Goal: Go to known website: Access a specific website the user already knows

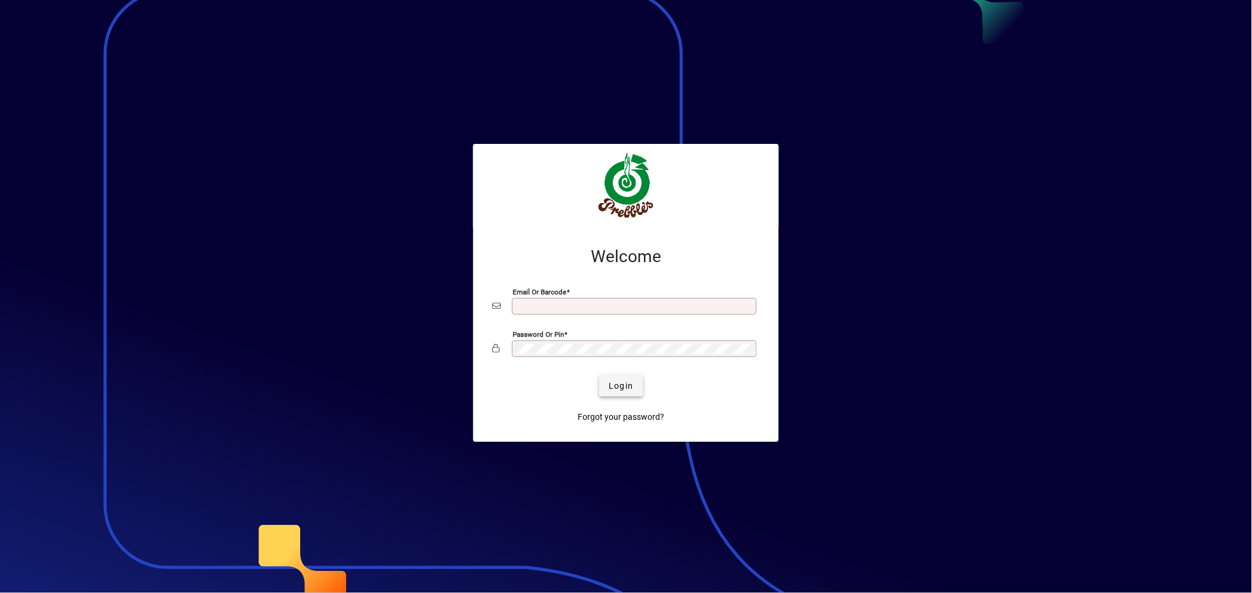
type input "**********"
click at [603, 396] on span "submit" at bounding box center [621, 385] width 44 height 29
click at [609, 389] on div "Login" at bounding box center [621, 385] width 267 height 21
